Goal: Information Seeking & Learning: Learn about a topic

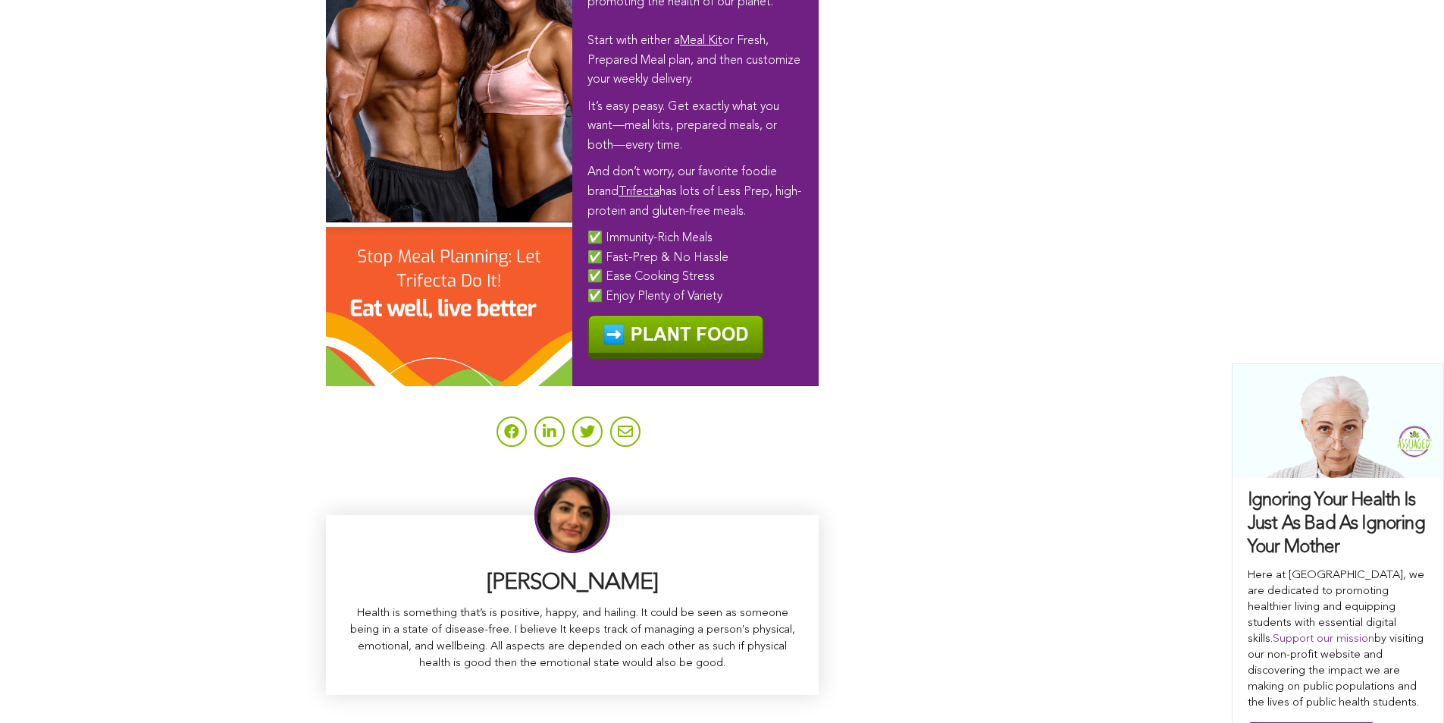
scroll to position [9528, 0]
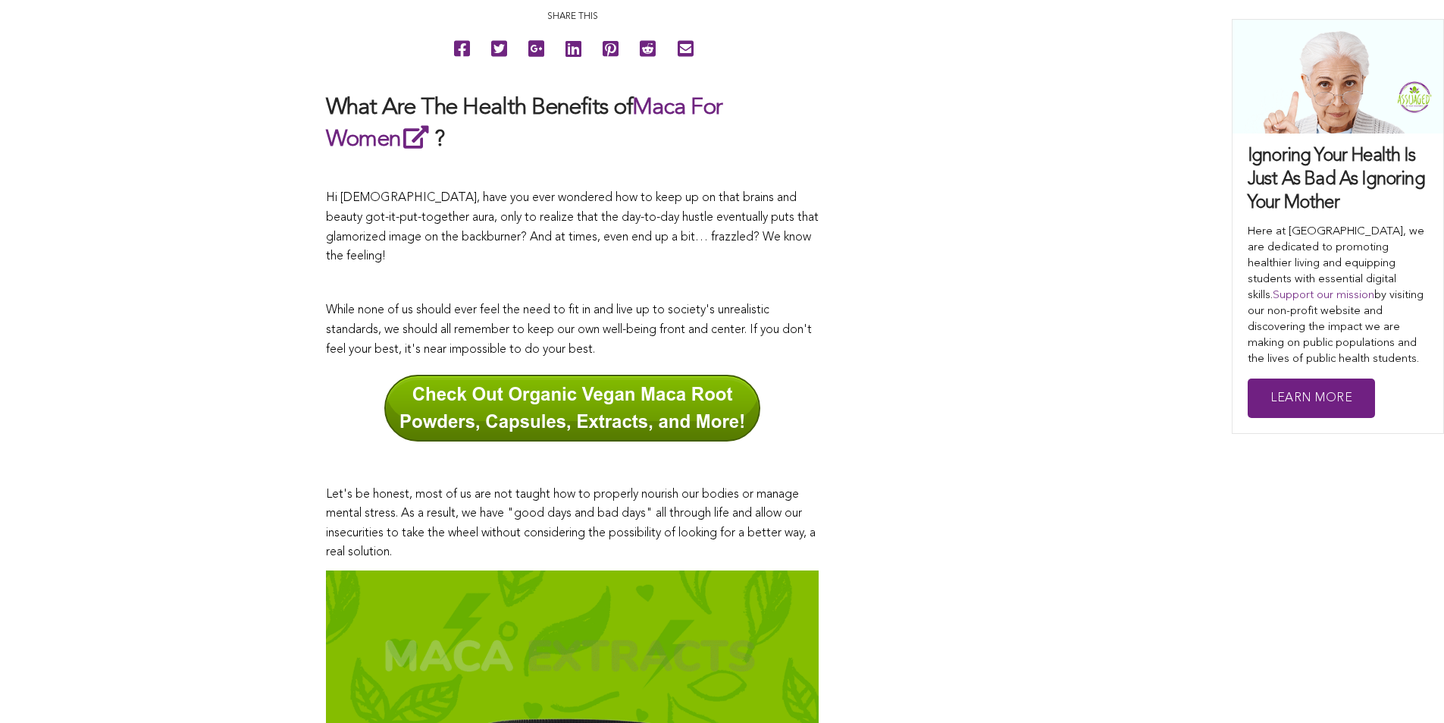
scroll to position [456, 0]
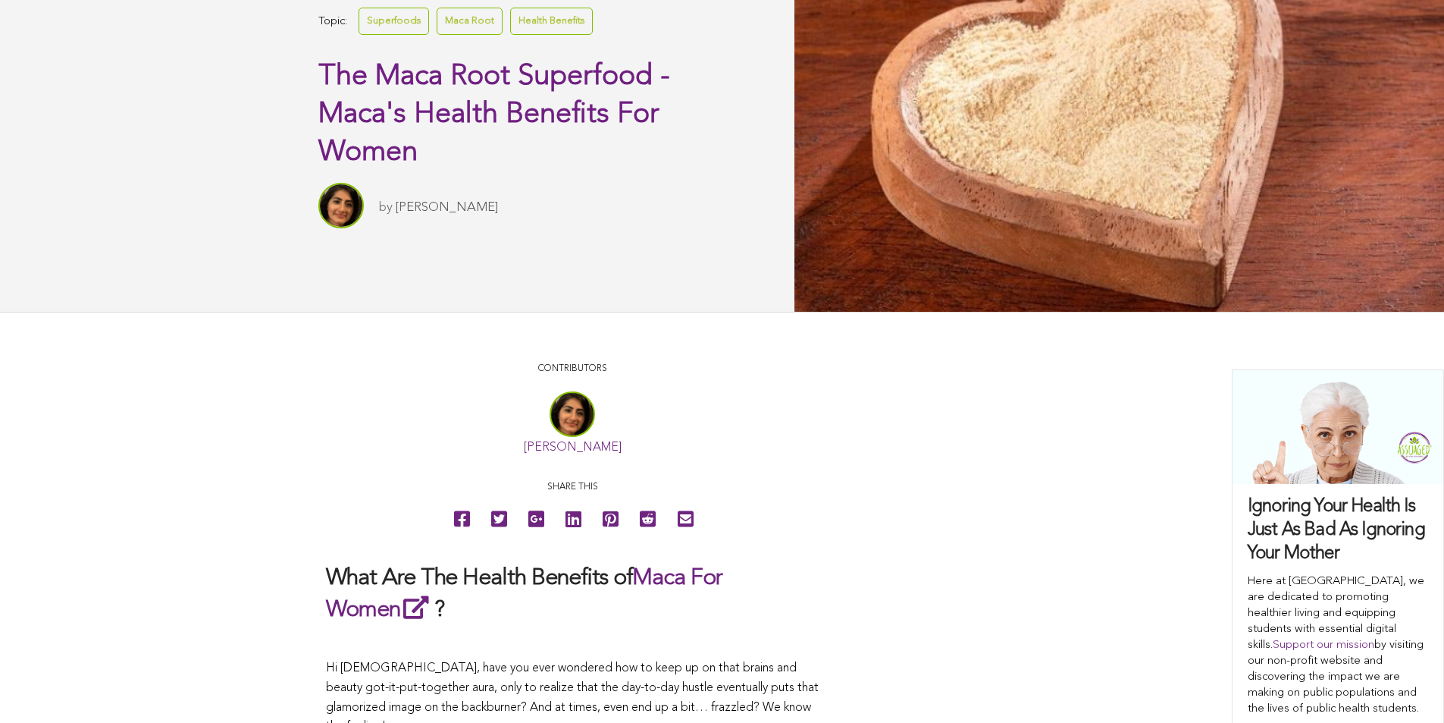
click at [437, 34] on link "Maca Root" at bounding box center [470, 21] width 66 height 27
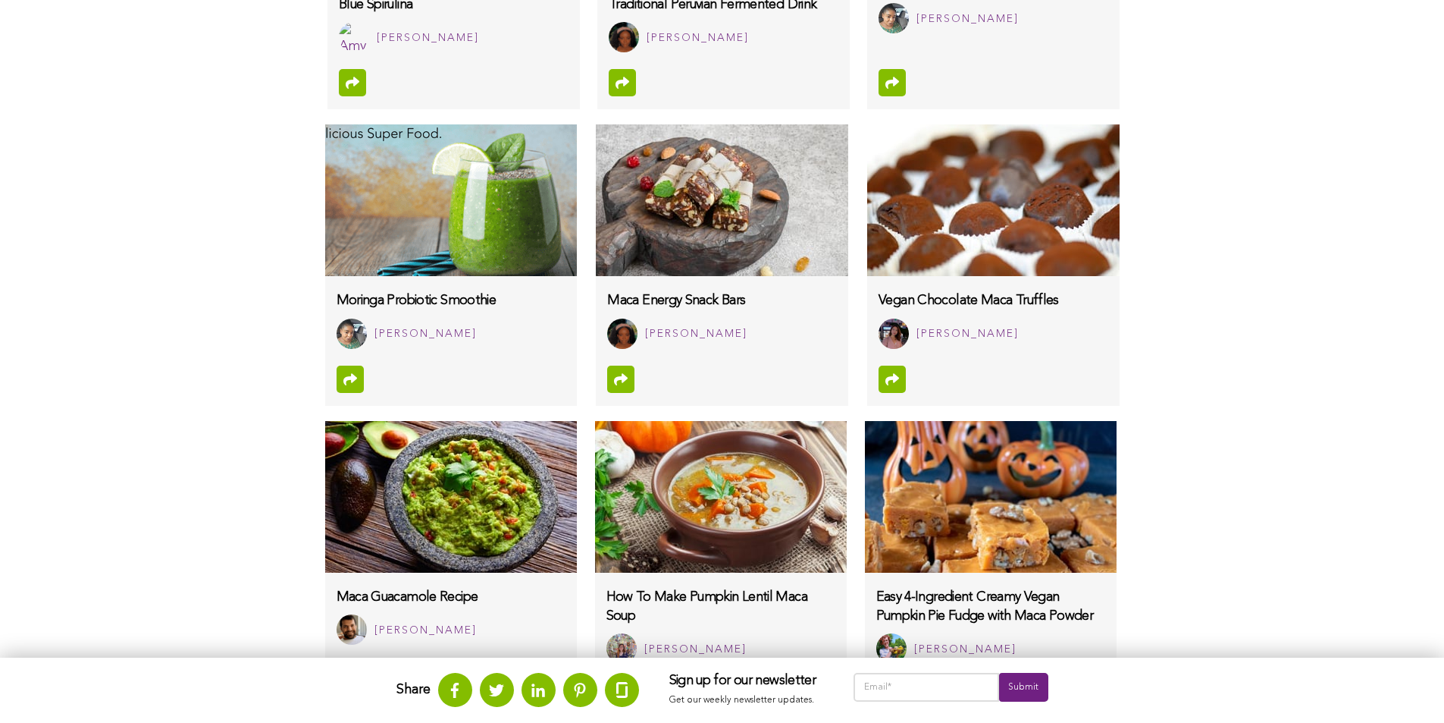
scroll to position [1281, 0]
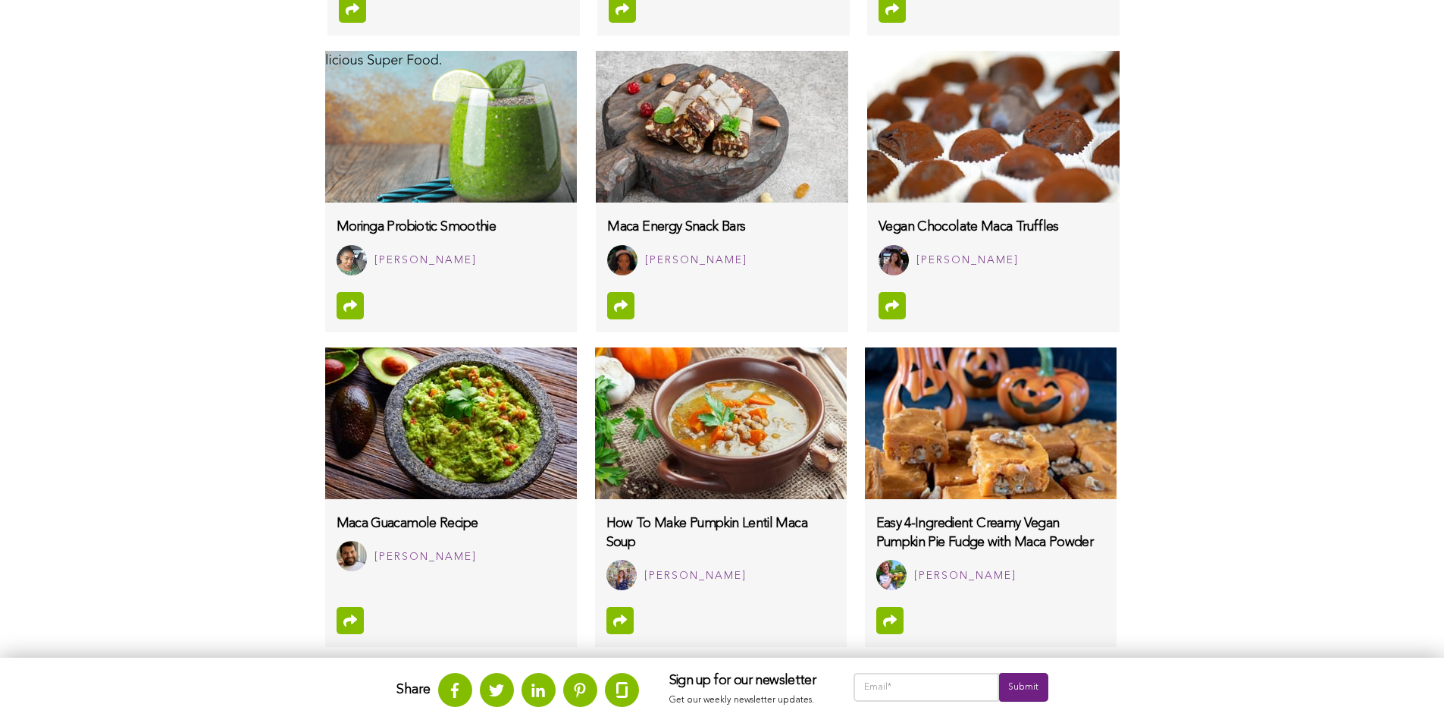
click at [620, 613] on html "WHAT WE DO & WHY SUPPORT OUR 501(c)(3) NON-PROFIT STUDENT INTERNSHIP YOUTUBE CO…" at bounding box center [722, 153] width 1444 height 2869
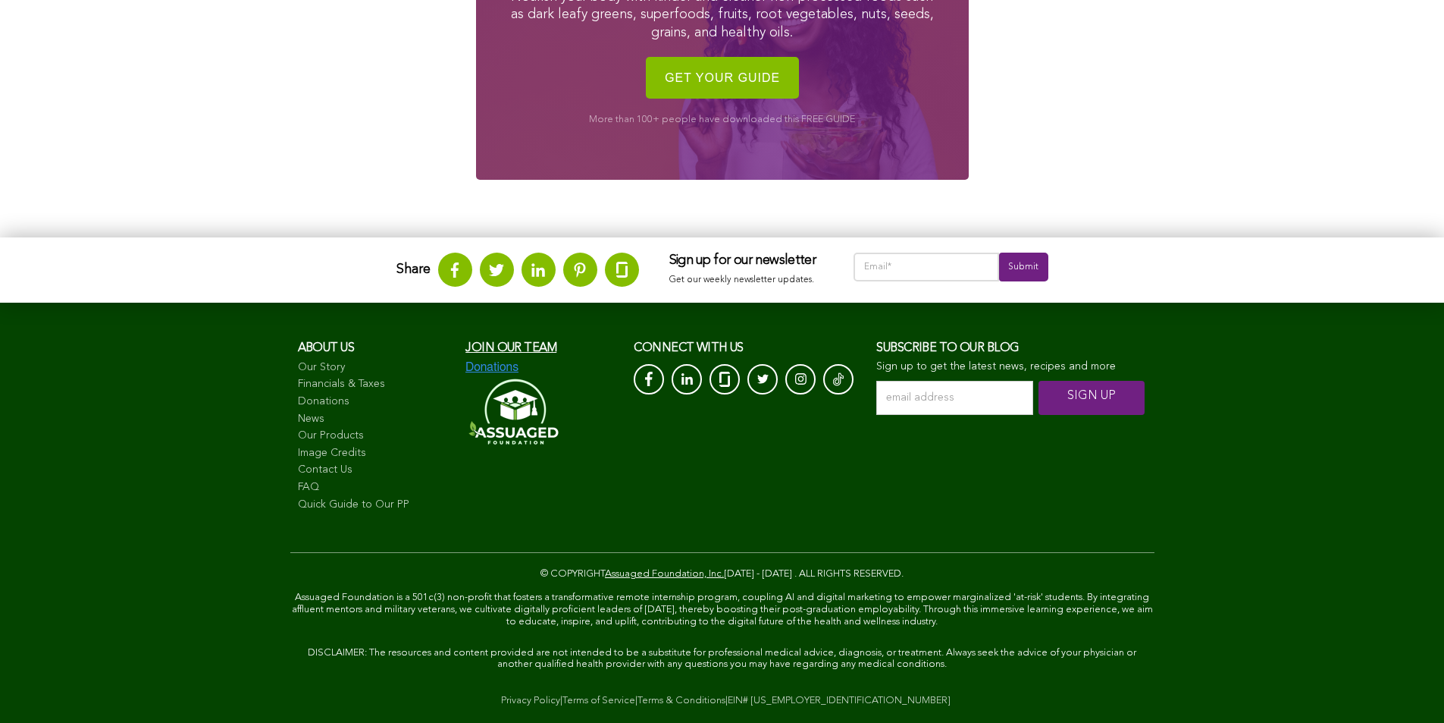
scroll to position [2265, 0]
